Goal: Information Seeking & Learning: Learn about a topic

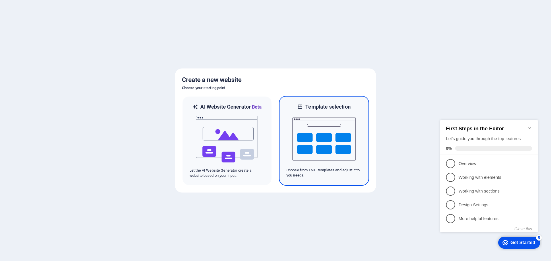
click at [323, 134] on img at bounding box center [323, 138] width 63 height 57
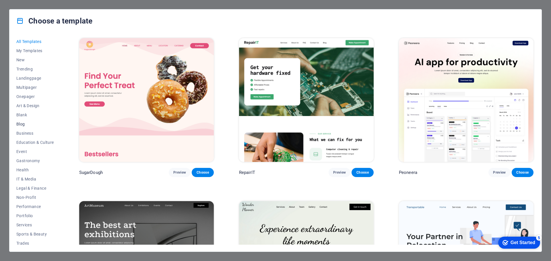
scroll to position [22, 0]
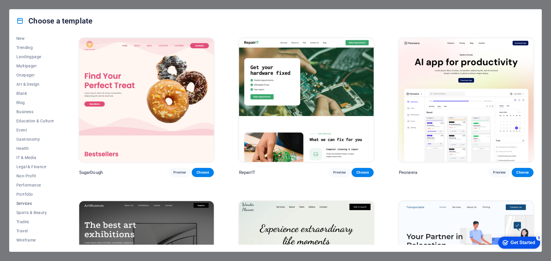
click at [30, 203] on span "Services" at bounding box center [35, 203] width 38 height 5
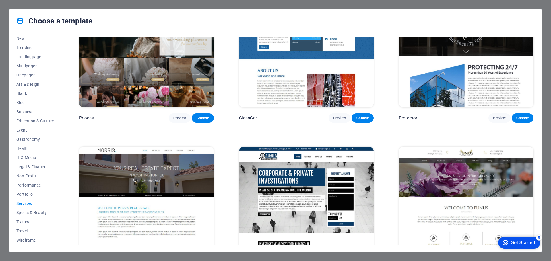
scroll to position [550, 0]
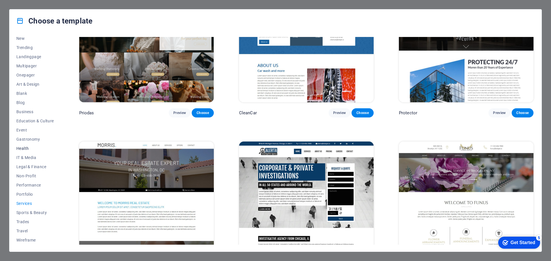
click at [26, 147] on span "Health" at bounding box center [35, 148] width 38 height 5
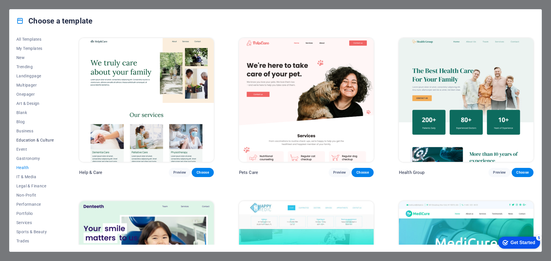
scroll to position [0, 0]
click at [31, 78] on span "Landingpage" at bounding box center [35, 78] width 38 height 5
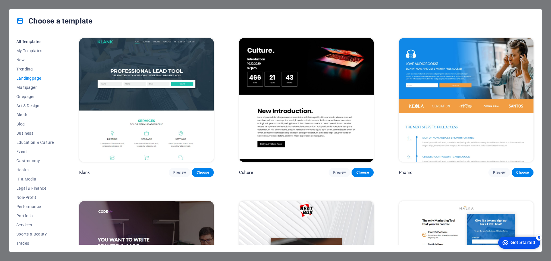
click at [31, 43] on span "All Templates" at bounding box center [35, 41] width 38 height 5
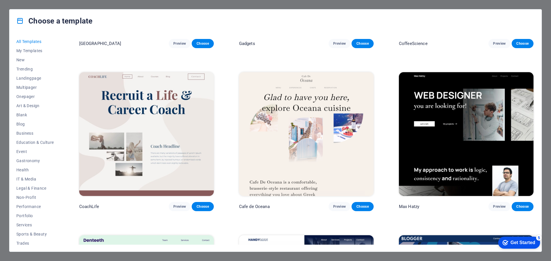
scroll to position [1894, 0]
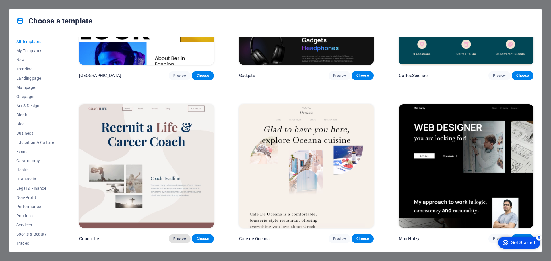
click at [181, 237] on span "Preview" at bounding box center [179, 239] width 13 height 5
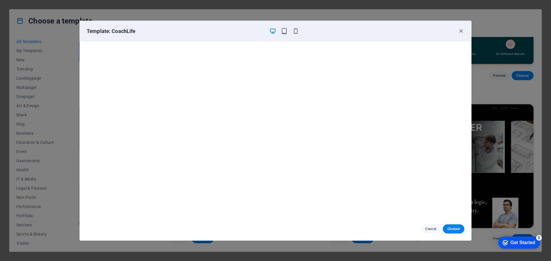
scroll to position [0, 0]
click at [463, 32] on icon "button" at bounding box center [461, 31] width 7 height 7
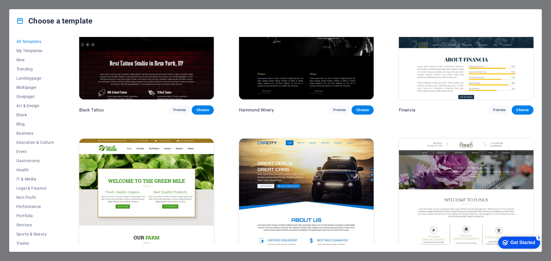
scroll to position [4620, 0]
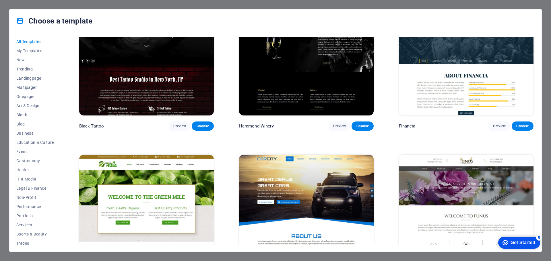
click at [470, 163] on img at bounding box center [466, 217] width 135 height 124
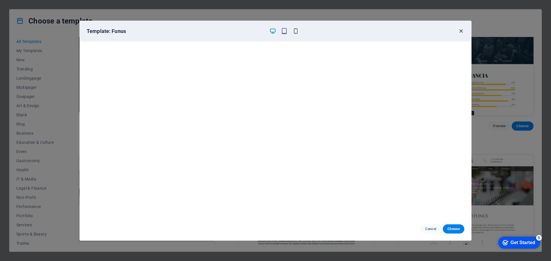
click at [461, 31] on icon "button" at bounding box center [461, 31] width 7 height 7
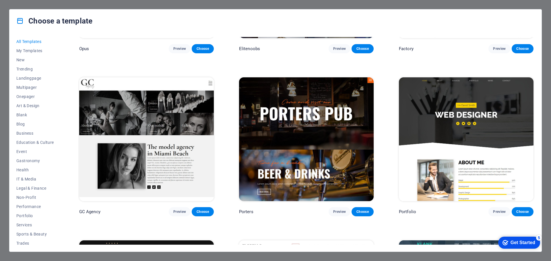
scroll to position [5854, 0]
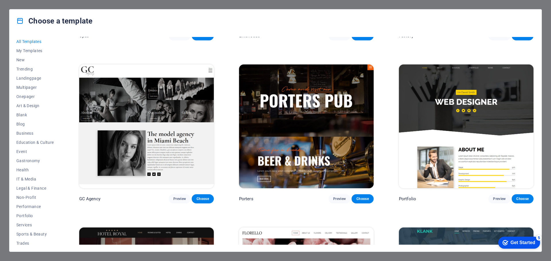
click at [322, 88] on img at bounding box center [306, 127] width 135 height 124
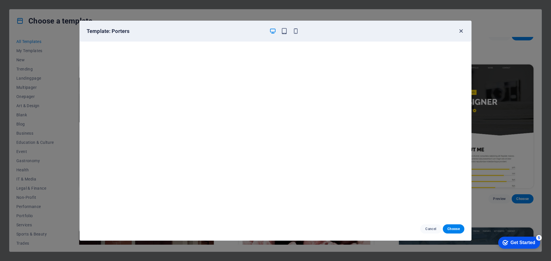
click at [461, 33] on icon "button" at bounding box center [461, 31] width 7 height 7
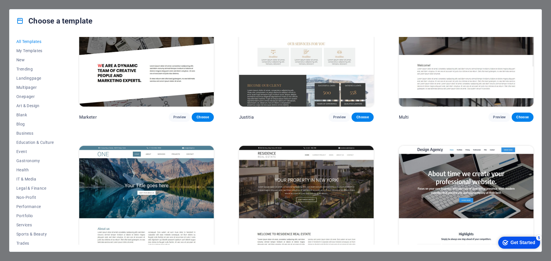
scroll to position [6600, 0]
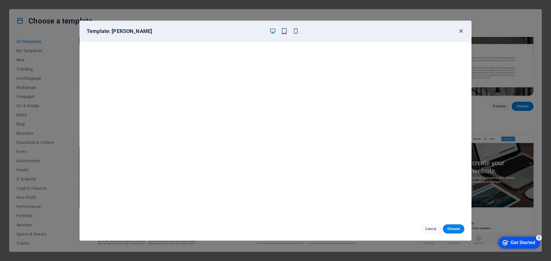
click at [459, 30] on icon "button" at bounding box center [461, 31] width 7 height 7
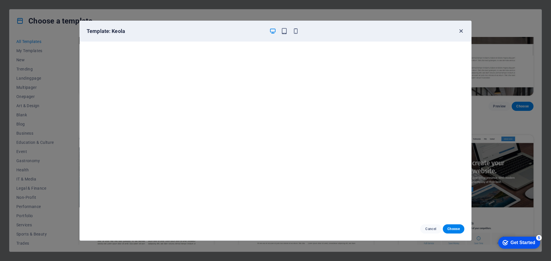
click at [460, 32] on icon "button" at bounding box center [461, 31] width 7 height 7
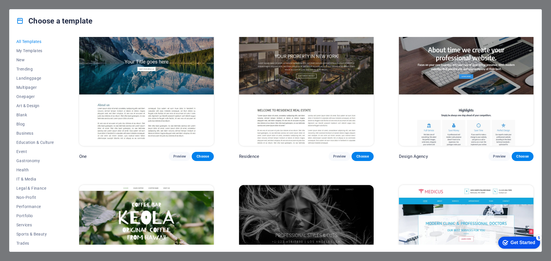
scroll to position [6715, 0]
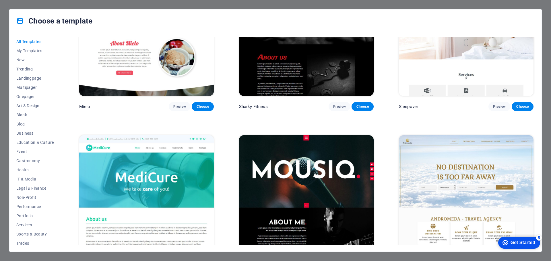
scroll to position [5131, 0]
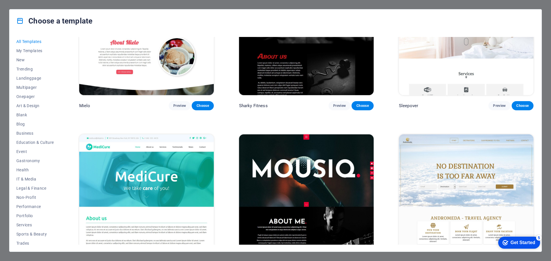
click at [168, 162] on img at bounding box center [146, 197] width 135 height 124
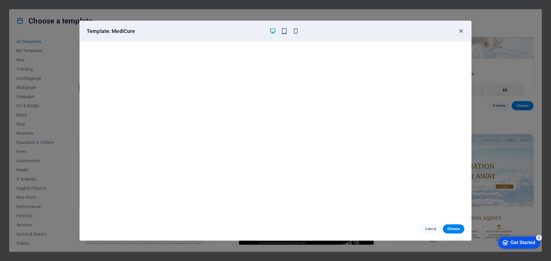
click at [461, 32] on icon "button" at bounding box center [461, 31] width 7 height 7
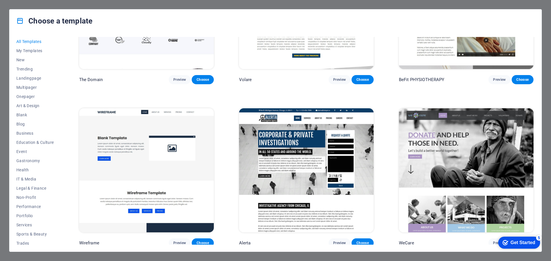
scroll to position [4012, 0]
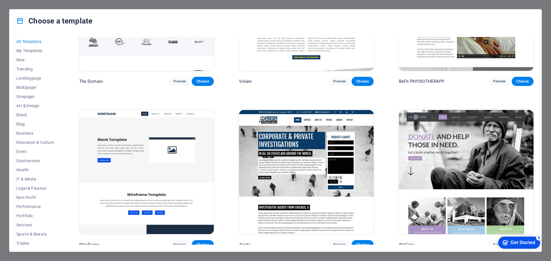
click at [188, 158] on img at bounding box center [146, 172] width 135 height 124
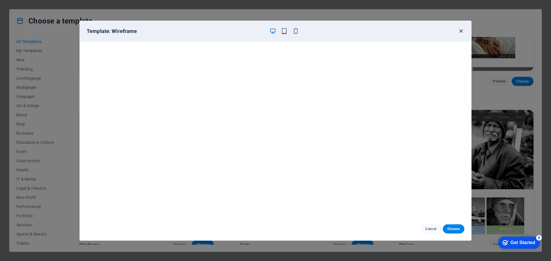
click at [460, 32] on icon "button" at bounding box center [461, 31] width 7 height 7
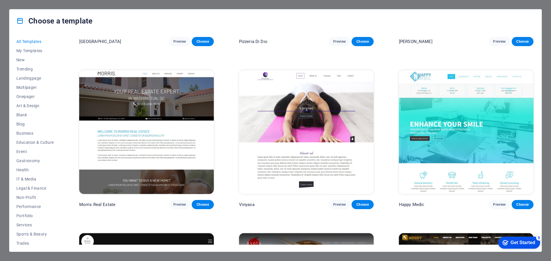
scroll to position [3380, 0]
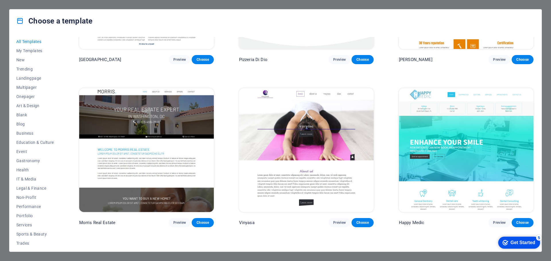
click at [308, 134] on img at bounding box center [306, 150] width 135 height 124
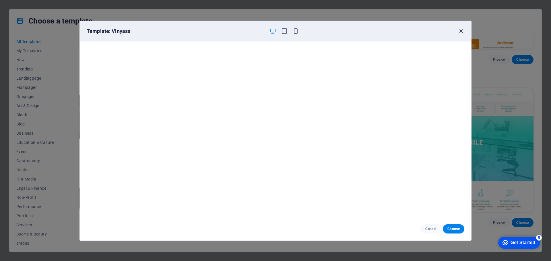
click at [460, 32] on icon "button" at bounding box center [461, 31] width 7 height 7
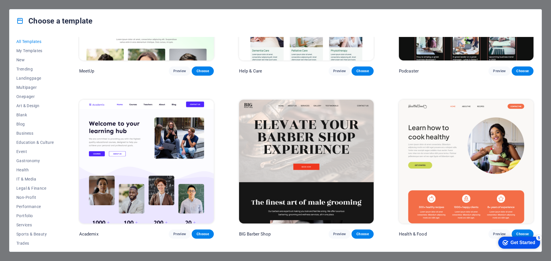
scroll to position [603, 0]
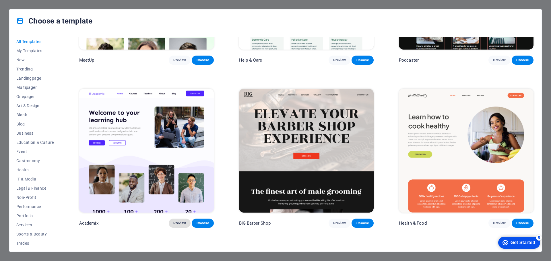
click at [183, 222] on span "Preview" at bounding box center [179, 223] width 13 height 5
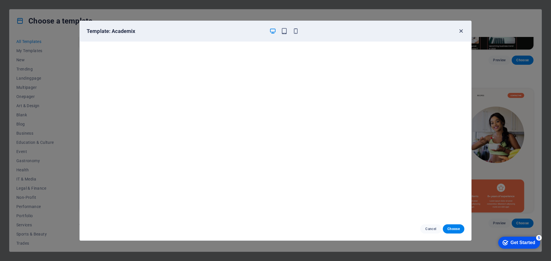
click at [459, 32] on icon "button" at bounding box center [461, 31] width 7 height 7
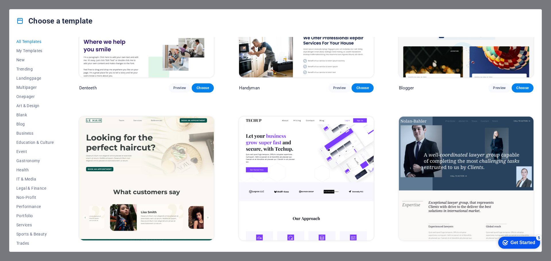
scroll to position [2210, 0]
